Goal: Task Accomplishment & Management: Manage account settings

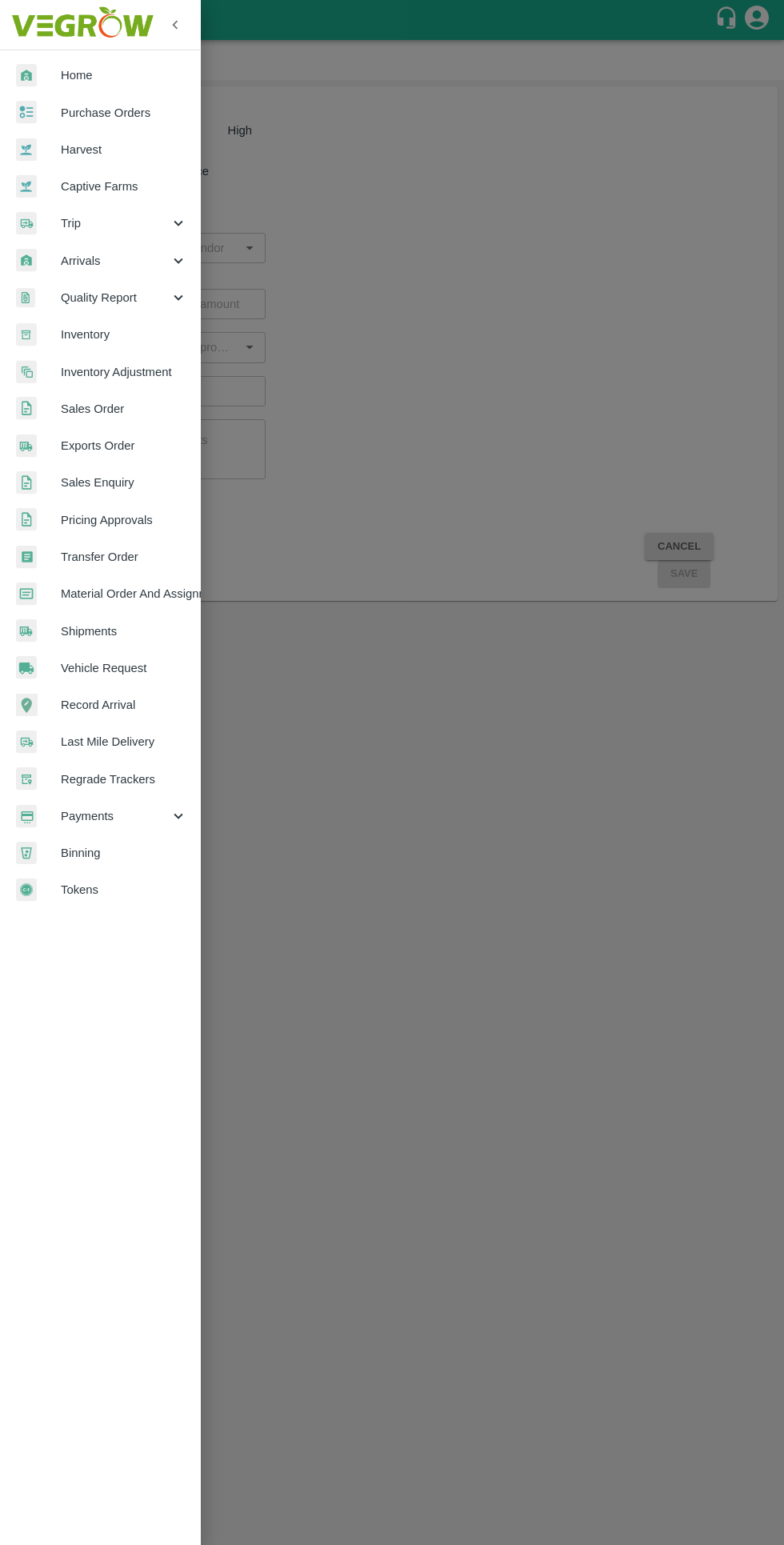
click at [178, 817] on icon at bounding box center [179, 817] width 18 height 18
click at [176, 847] on span "My Payment Requests" at bounding box center [131, 853] width 114 height 18
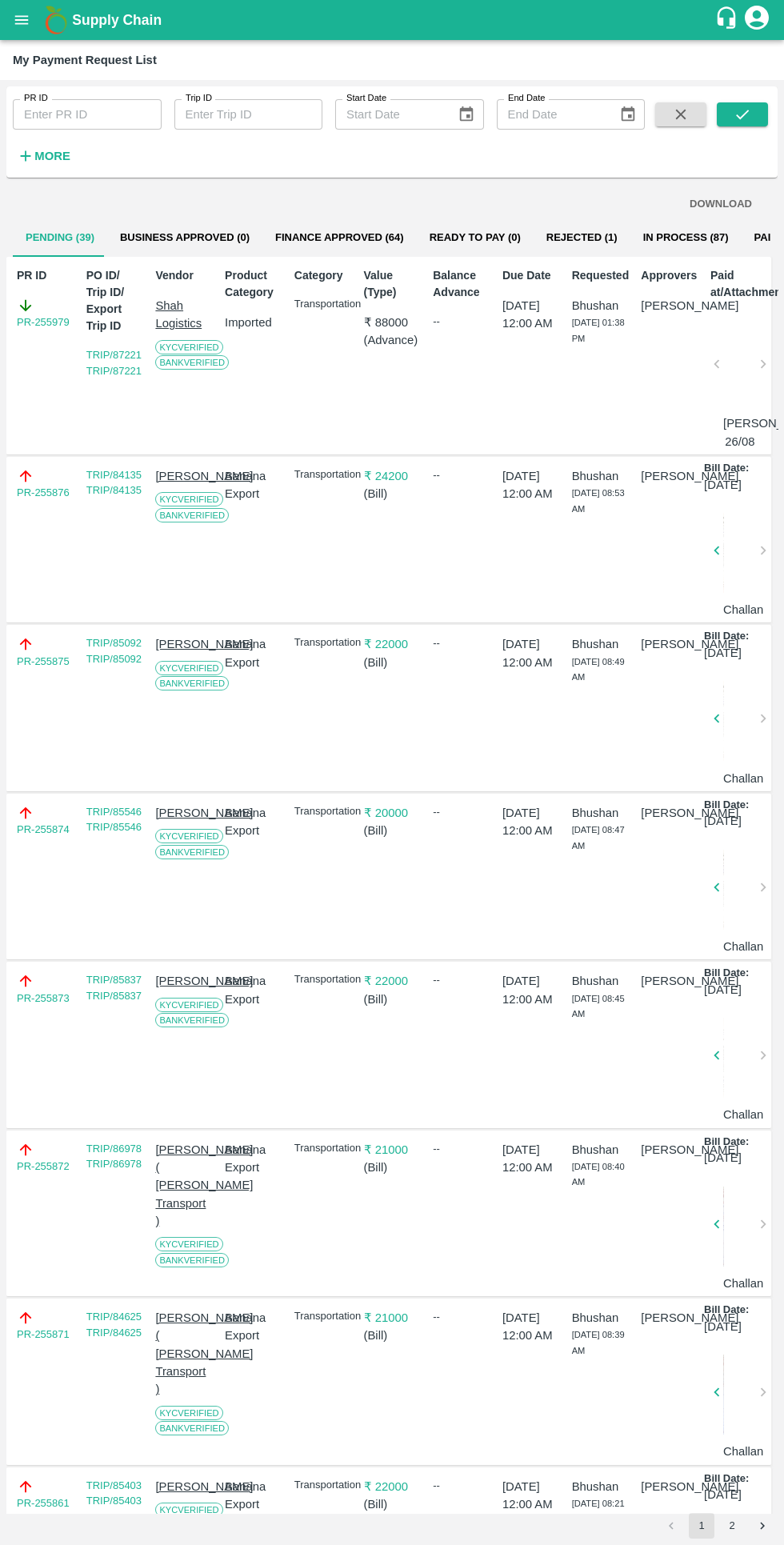
click at [22, 20] on icon "open drawer" at bounding box center [22, 19] width 14 height 9
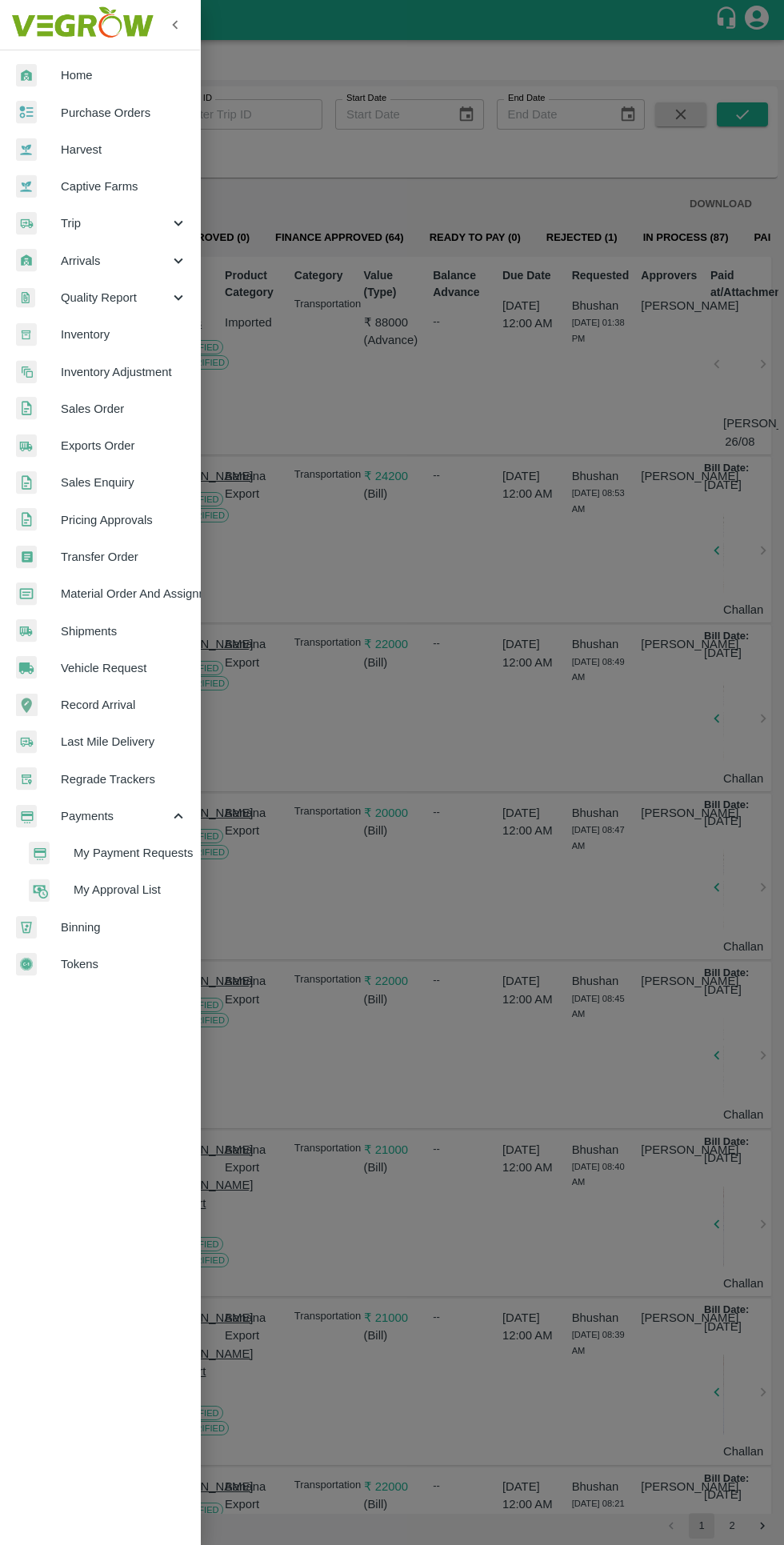
click at [147, 230] on span "Trip" at bounding box center [115, 223] width 109 height 18
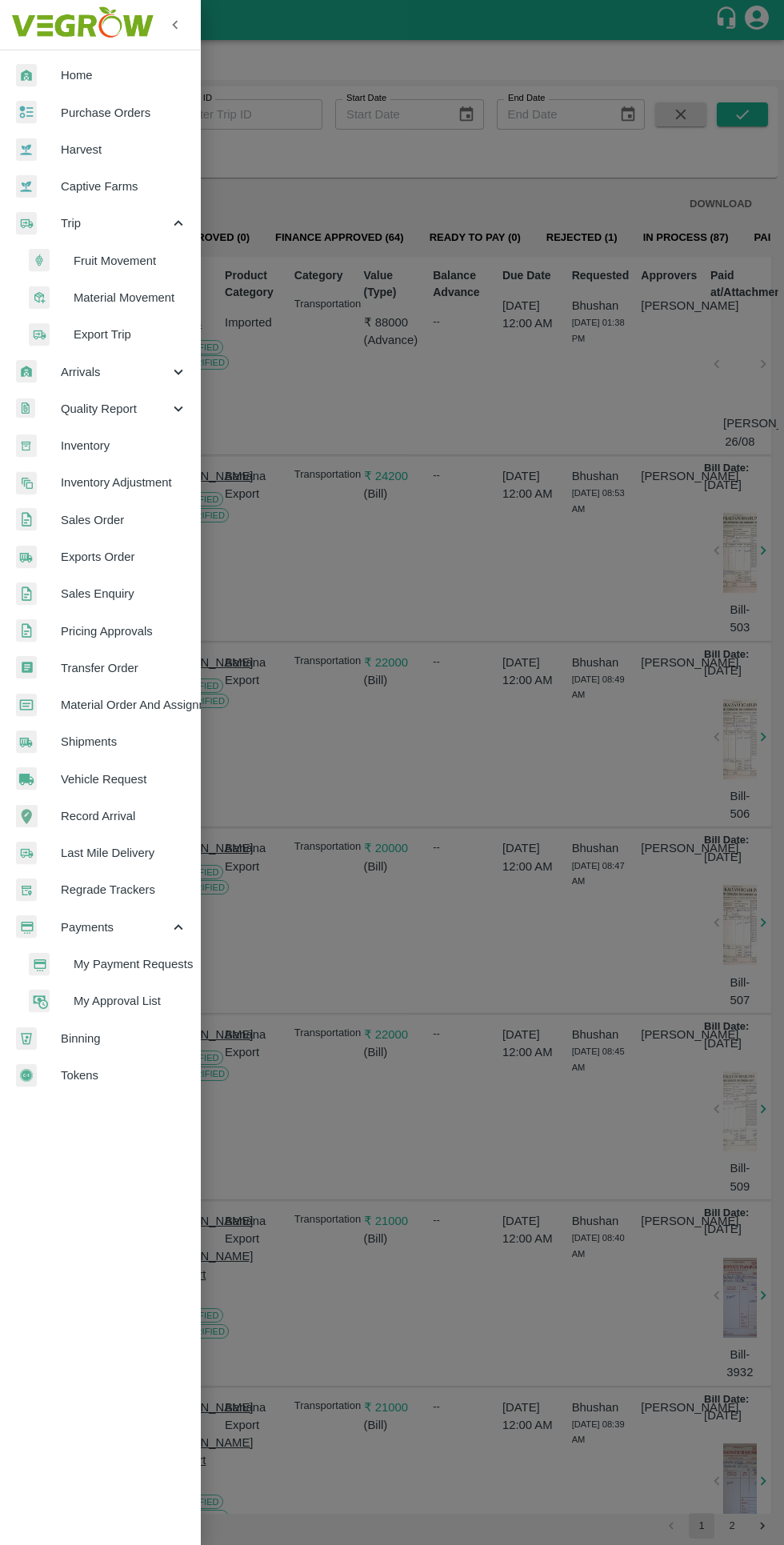
click at [144, 302] on span "Material Movement" at bounding box center [131, 298] width 114 height 18
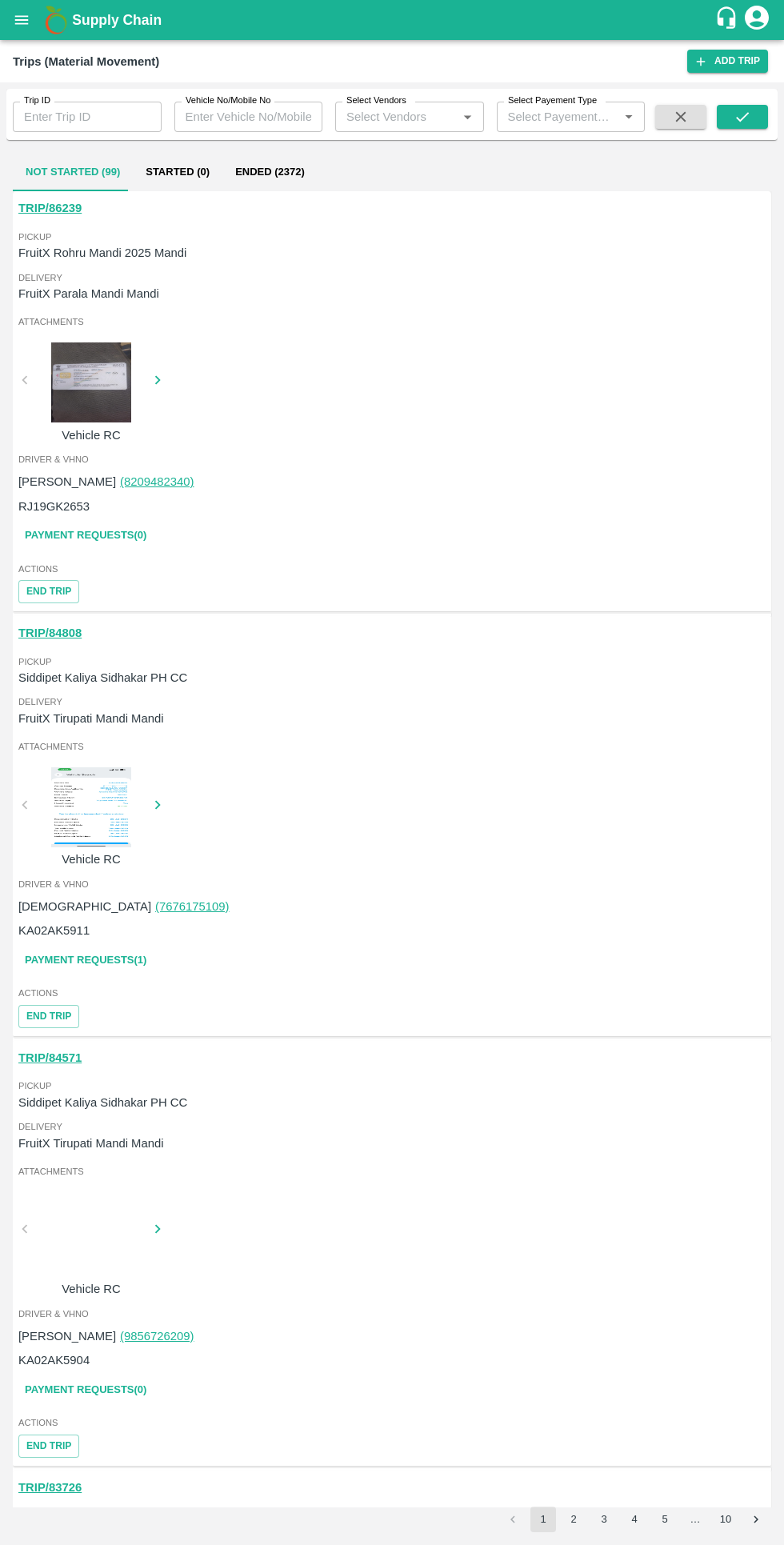
click at [275, 173] on button "Ended (2372)" at bounding box center [269, 172] width 95 height 38
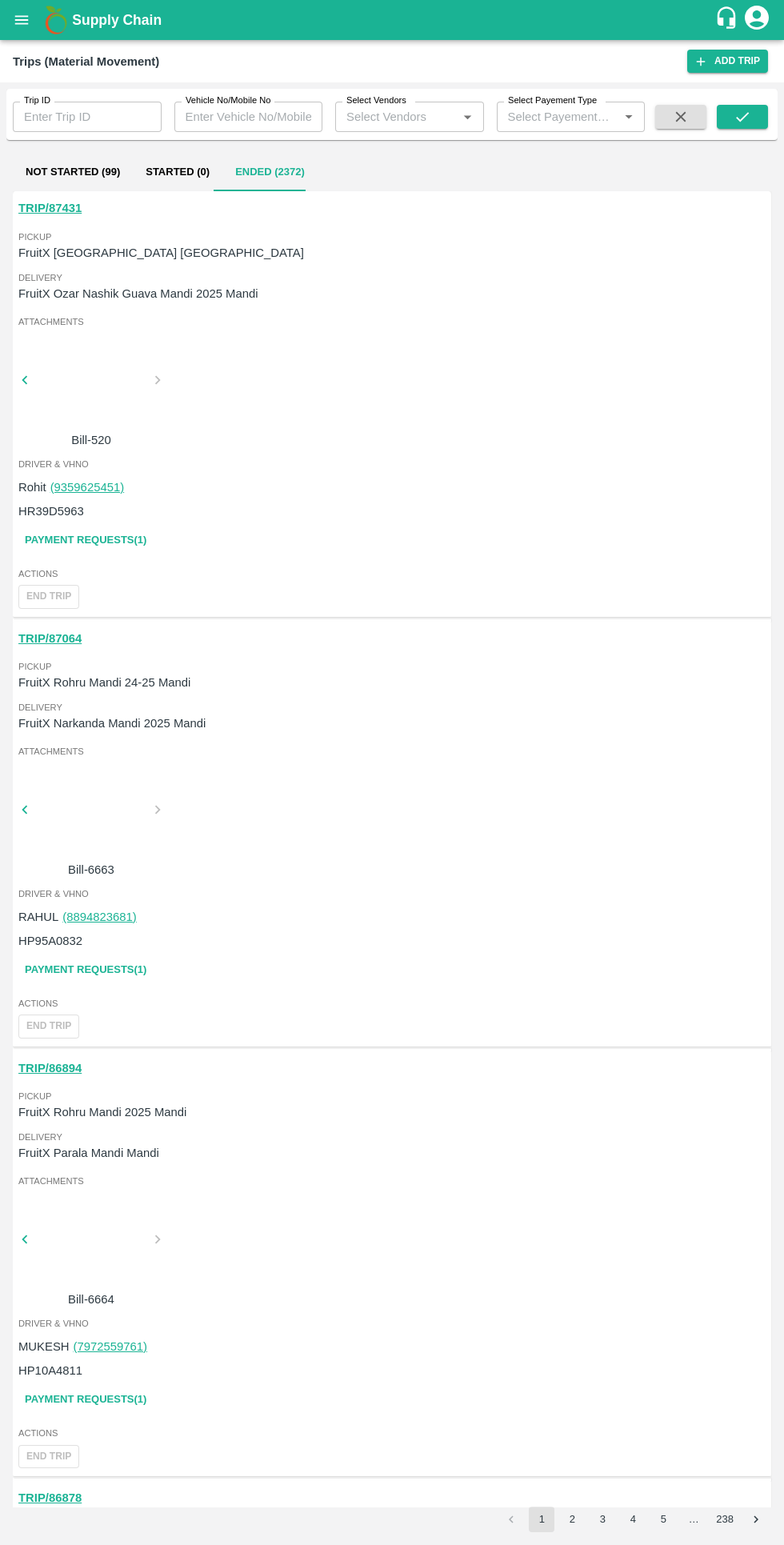
click at [132, 541] on link "Payment Requests( 1 )" at bounding box center [85, 541] width 135 height 28
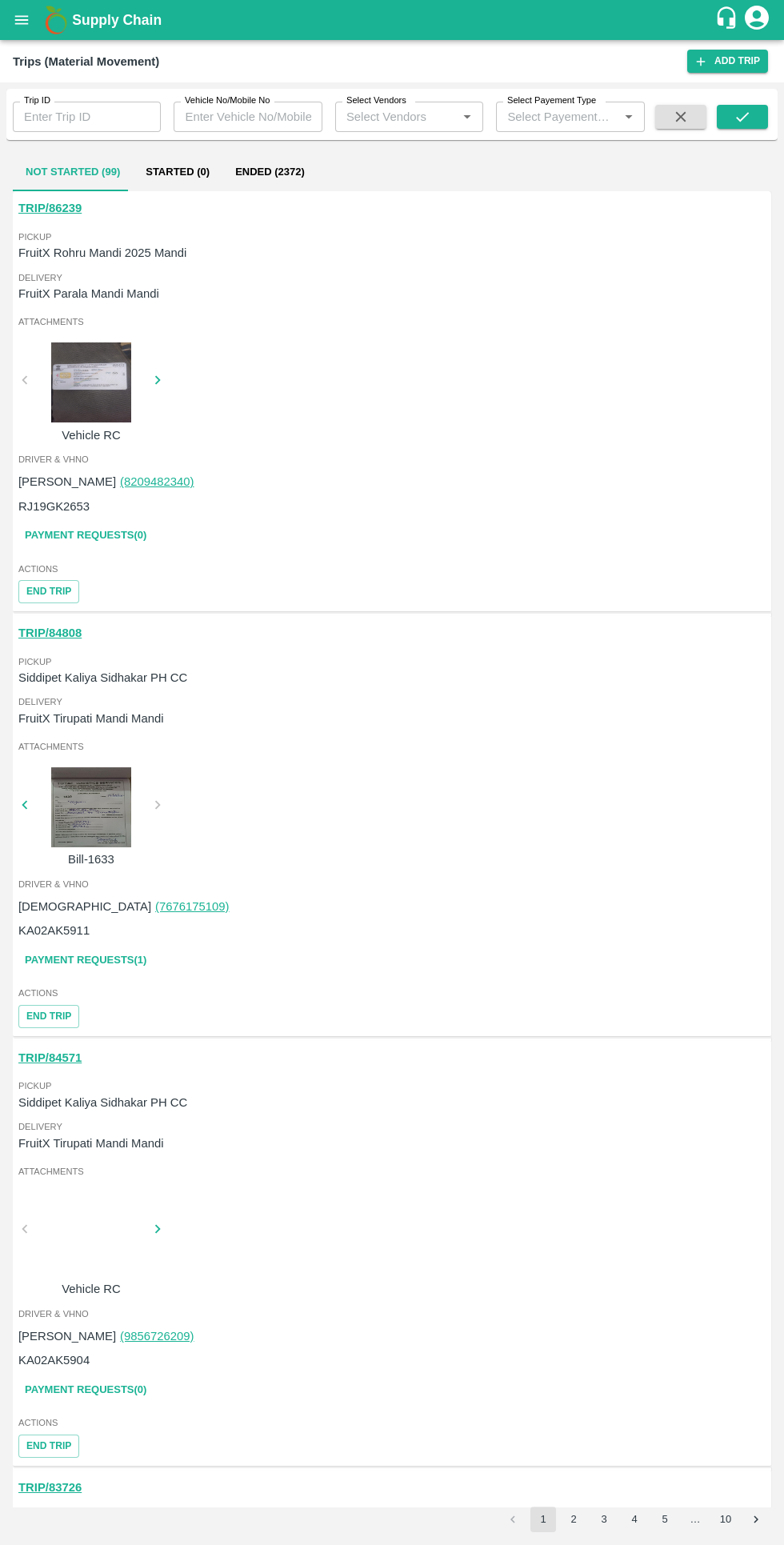
click at [273, 175] on button "Ended (2372)" at bounding box center [269, 172] width 95 height 38
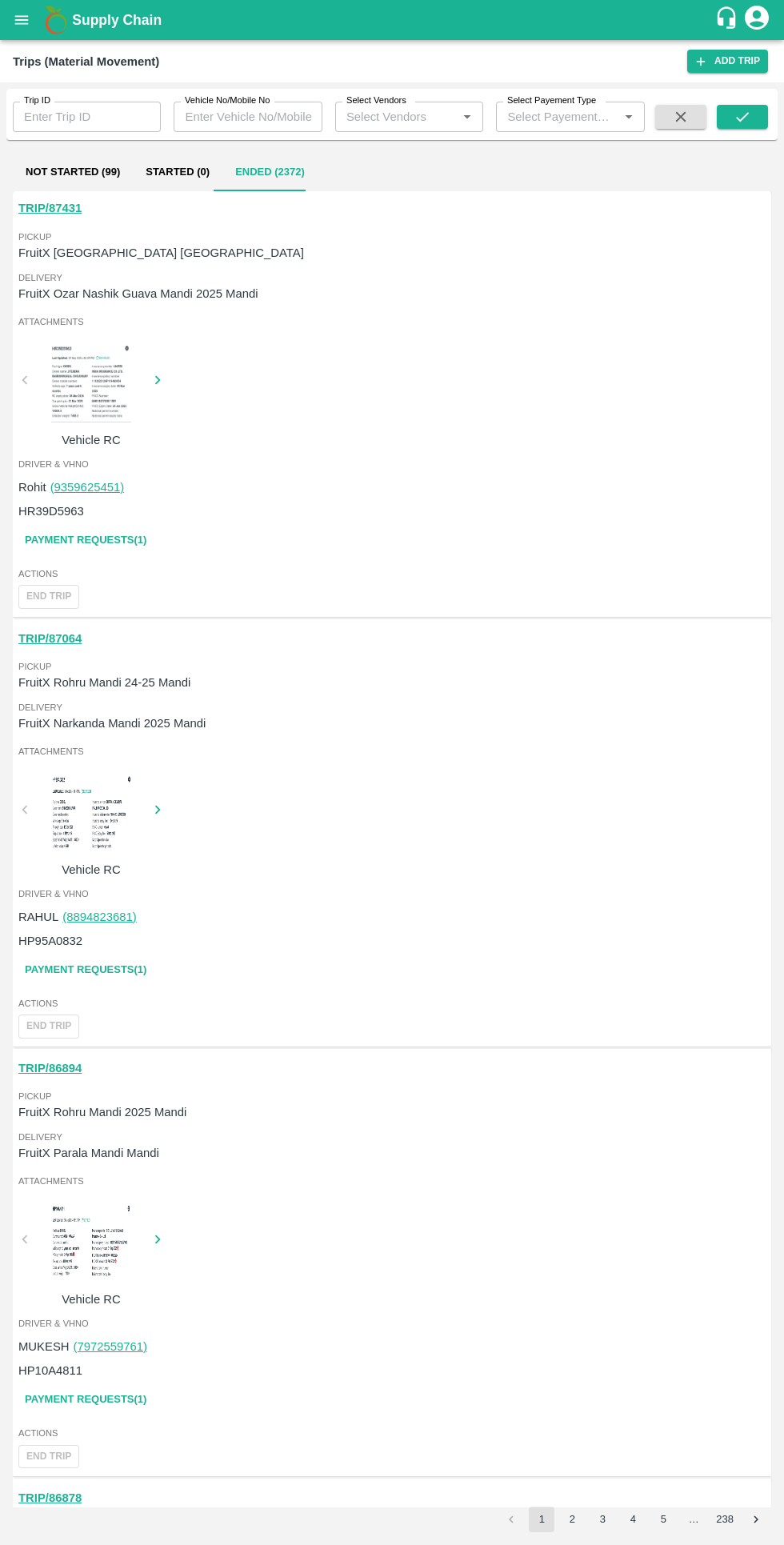
click at [137, 541] on link "Payment Requests( 1 )" at bounding box center [85, 541] width 135 height 28
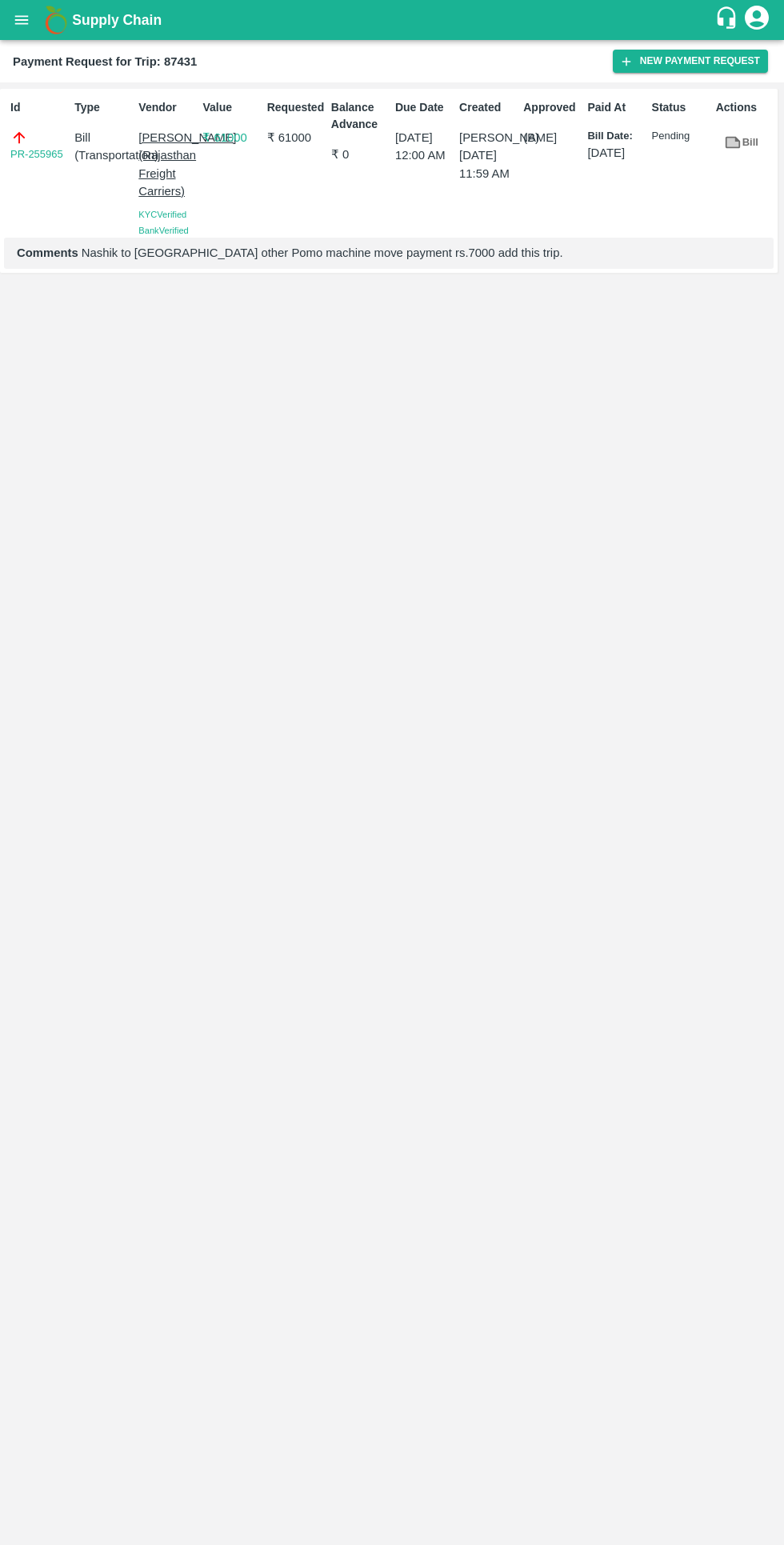
click at [21, 21] on icon "open drawer" at bounding box center [22, 20] width 18 height 18
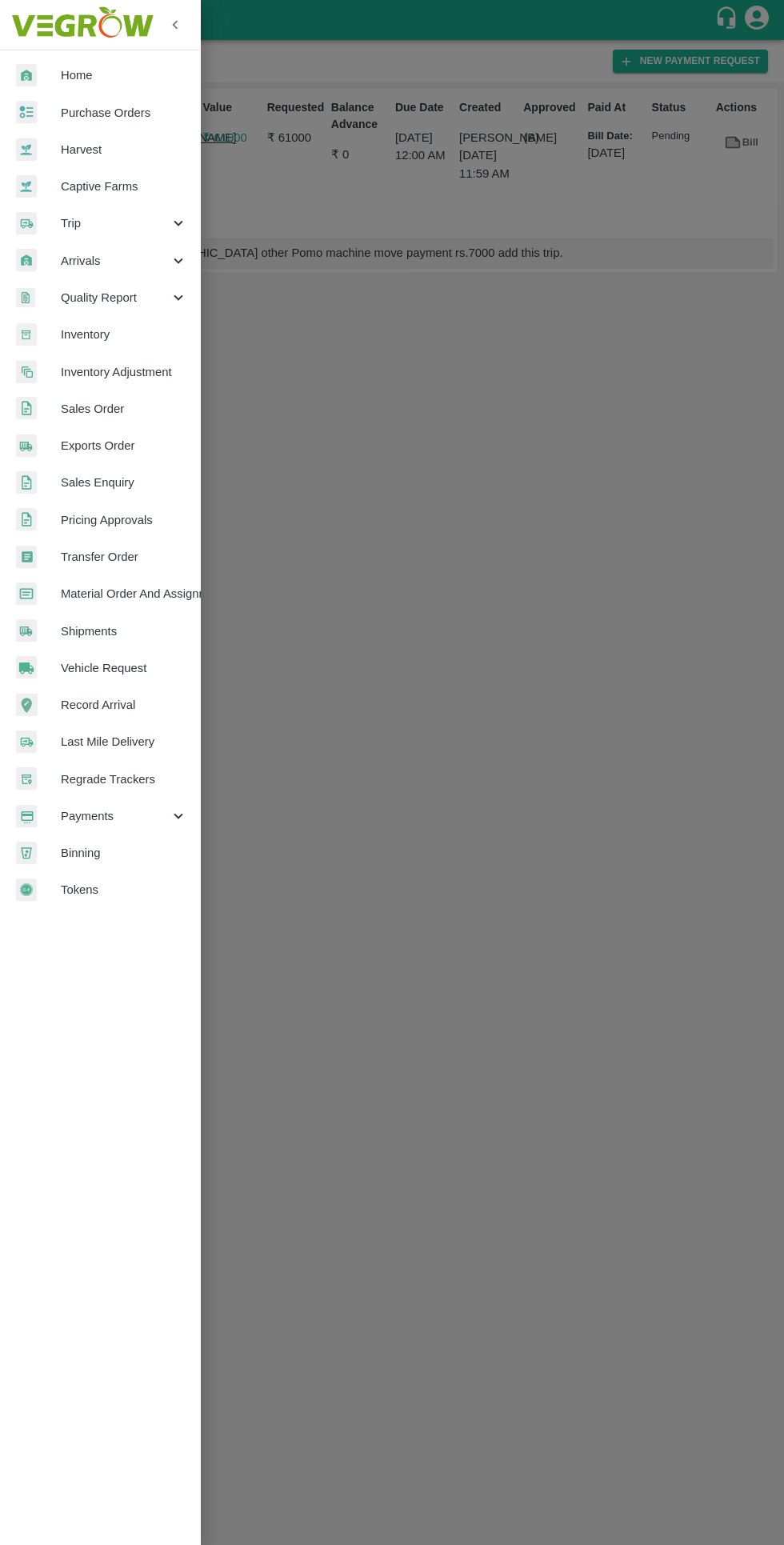
click at [140, 224] on span "Trip" at bounding box center [115, 223] width 109 height 18
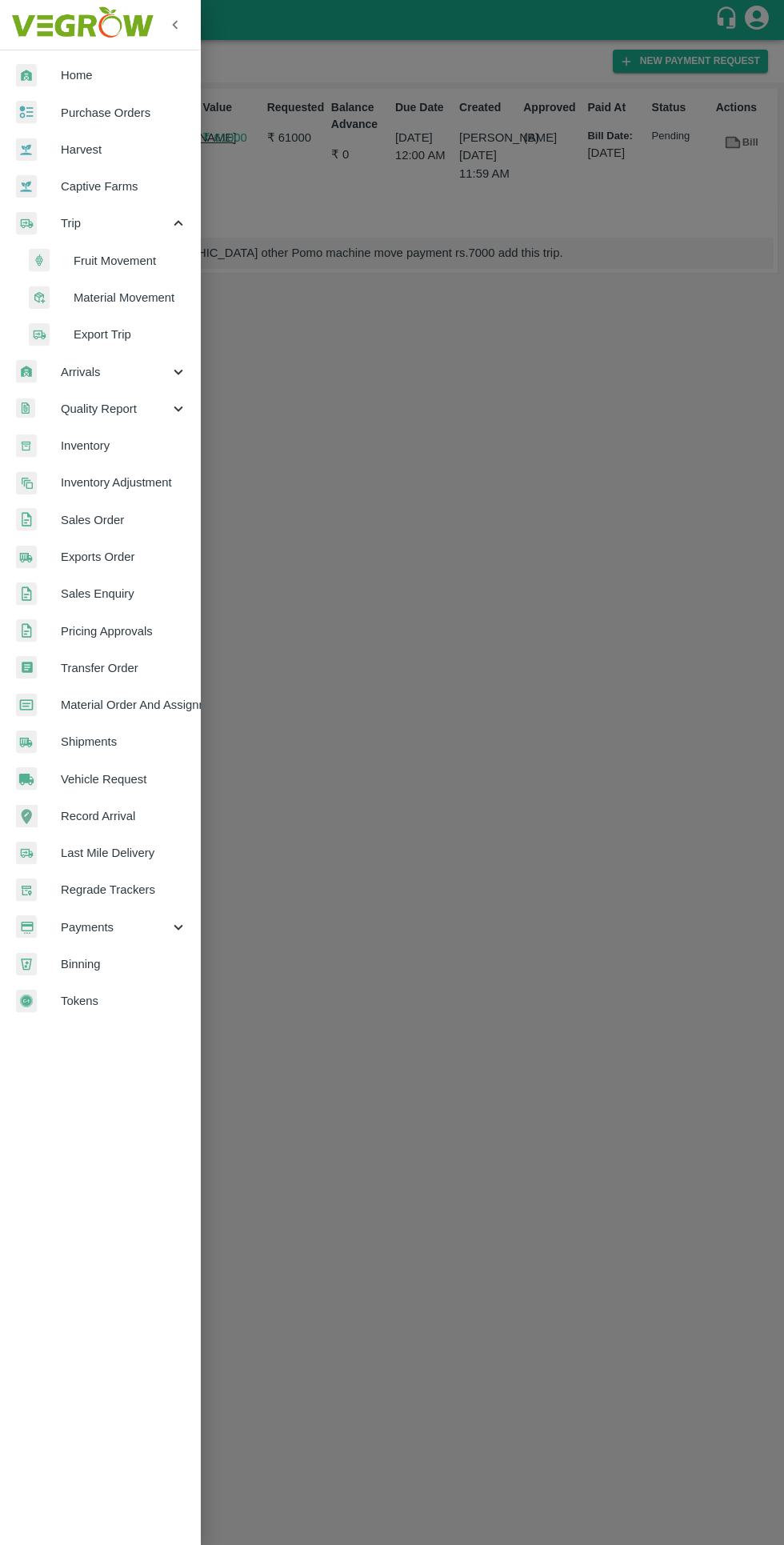
click at [162, 304] on span "Material Movement" at bounding box center [131, 298] width 114 height 18
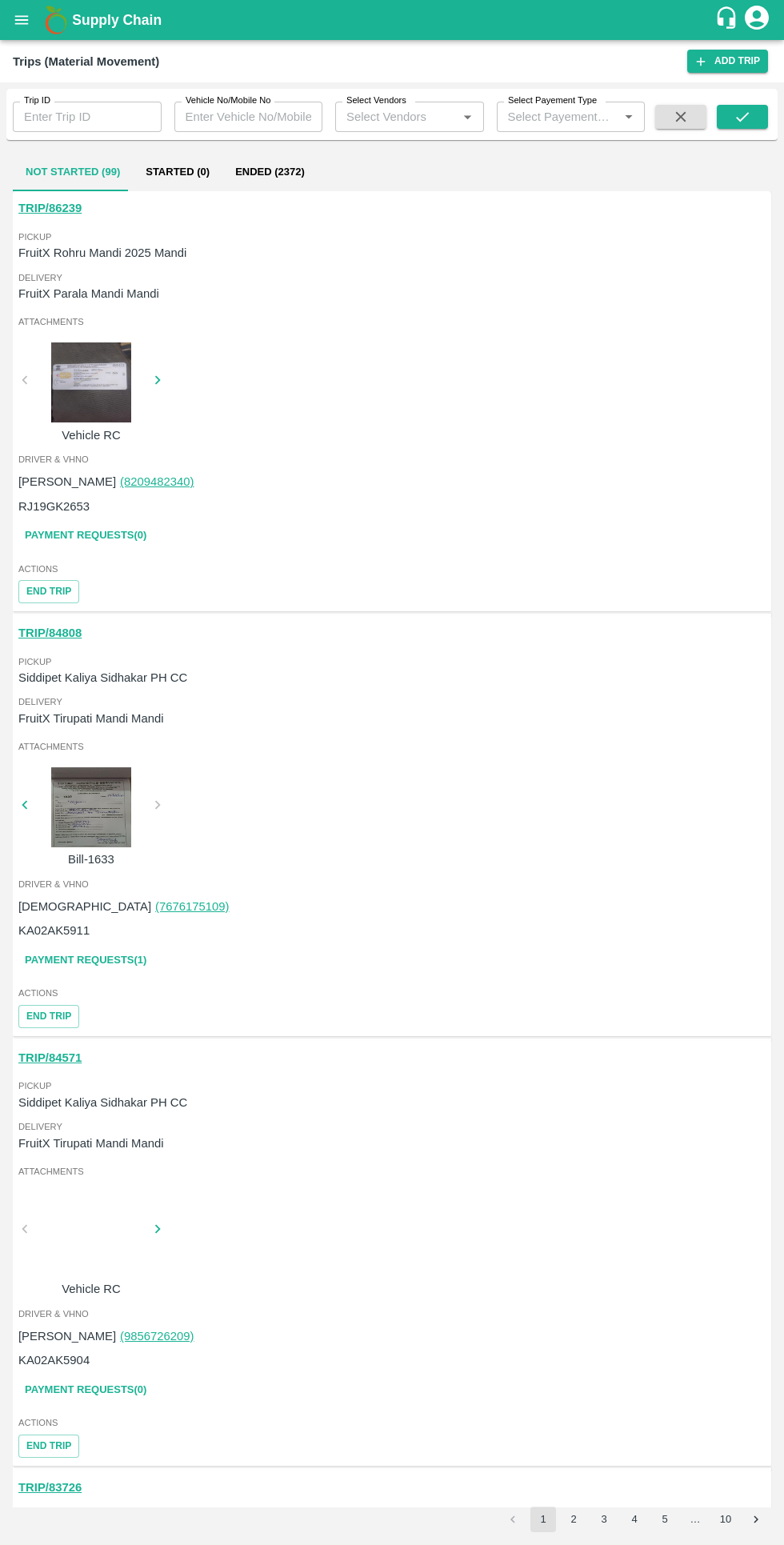
click at [278, 185] on button "Ended (2372)" at bounding box center [269, 172] width 95 height 38
